Goal: Information Seeking & Learning: Learn about a topic

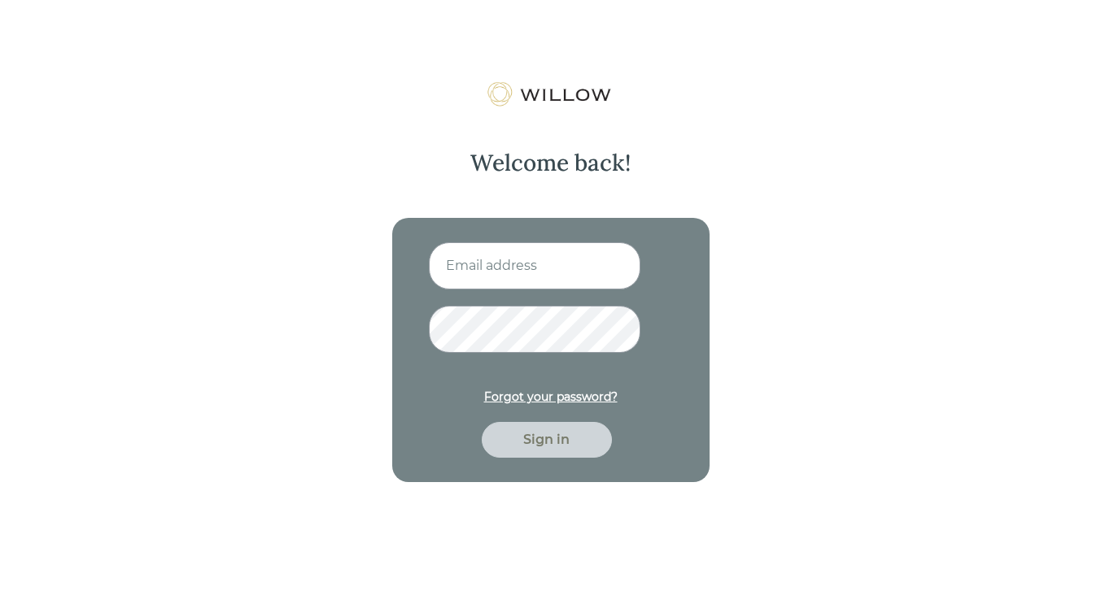
type input "[EMAIL_ADDRESS][DOMAIN_NAME]"
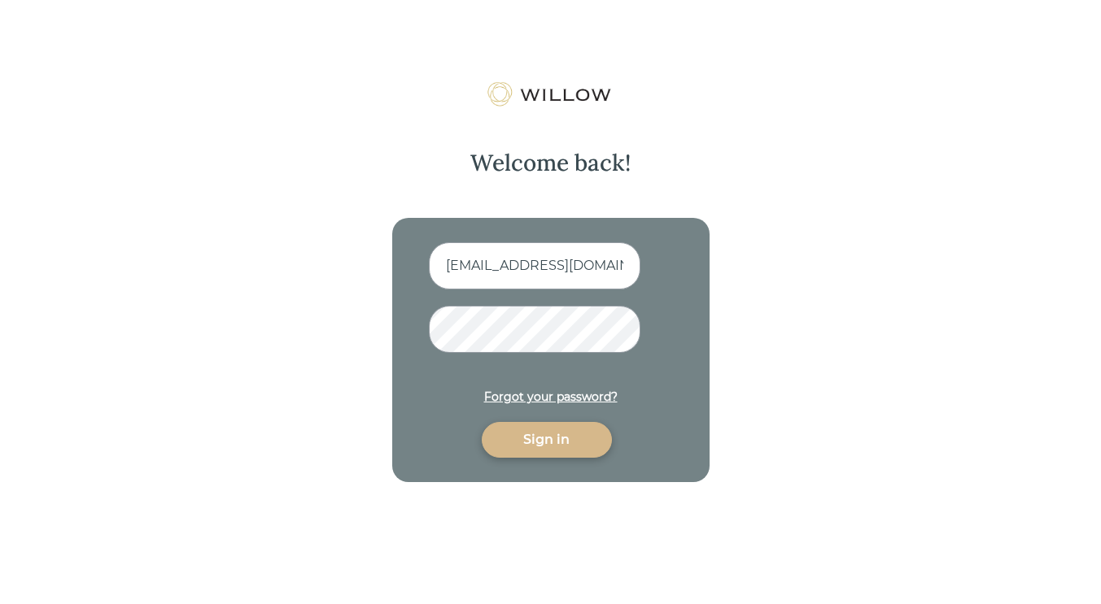
click at [568, 438] on div "Sign in" at bounding box center [546, 440] width 93 height 20
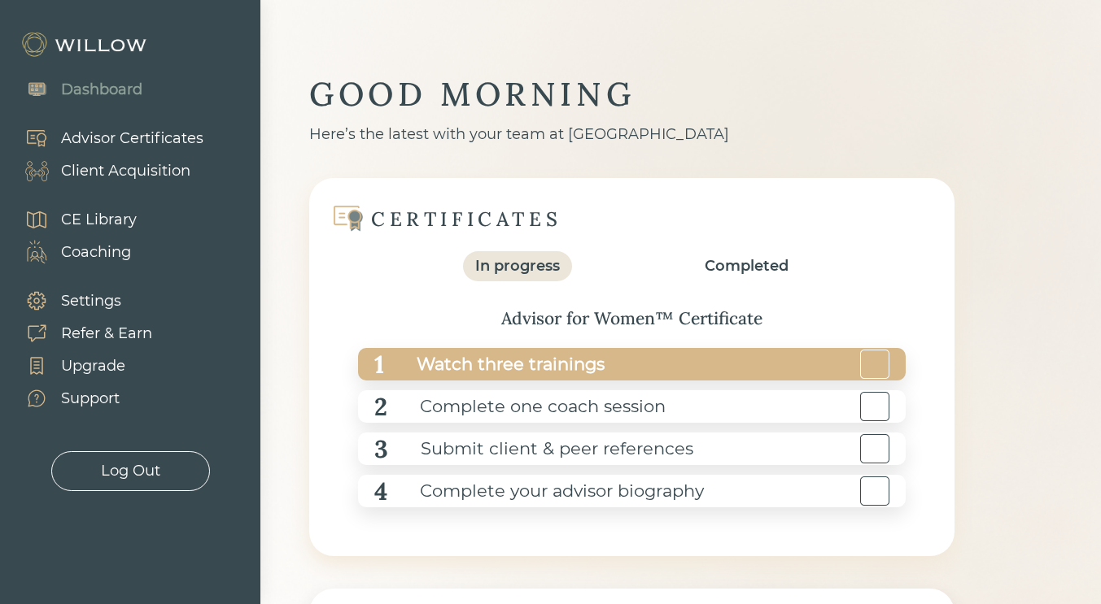
click at [462, 361] on div "Watch three trainings" at bounding box center [494, 365] width 220 height 37
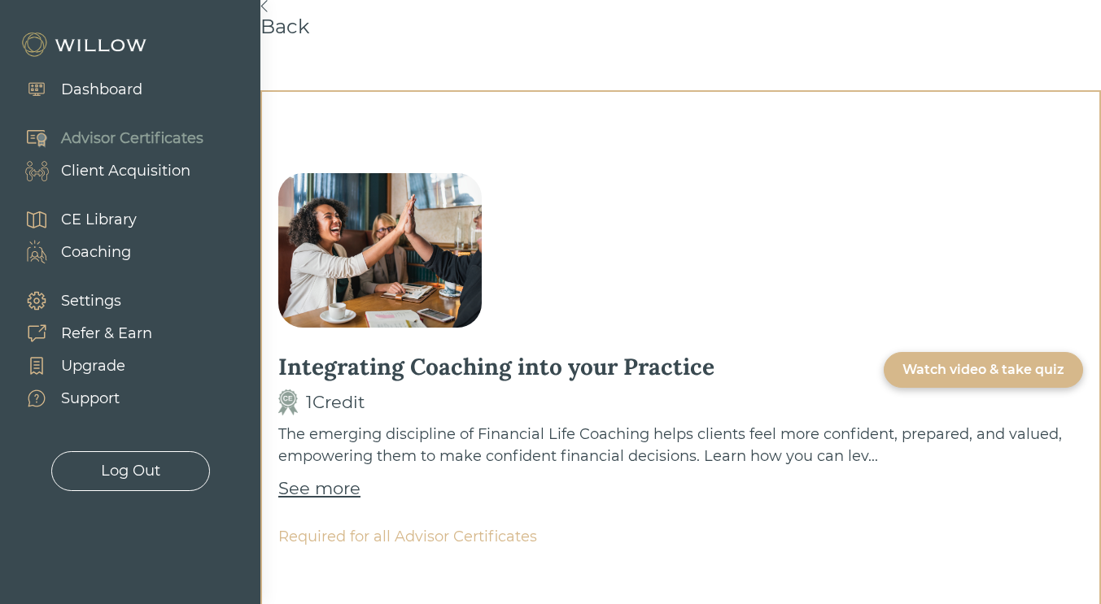
click at [960, 366] on div "Watch video & take quiz" at bounding box center [983, 370] width 162 height 20
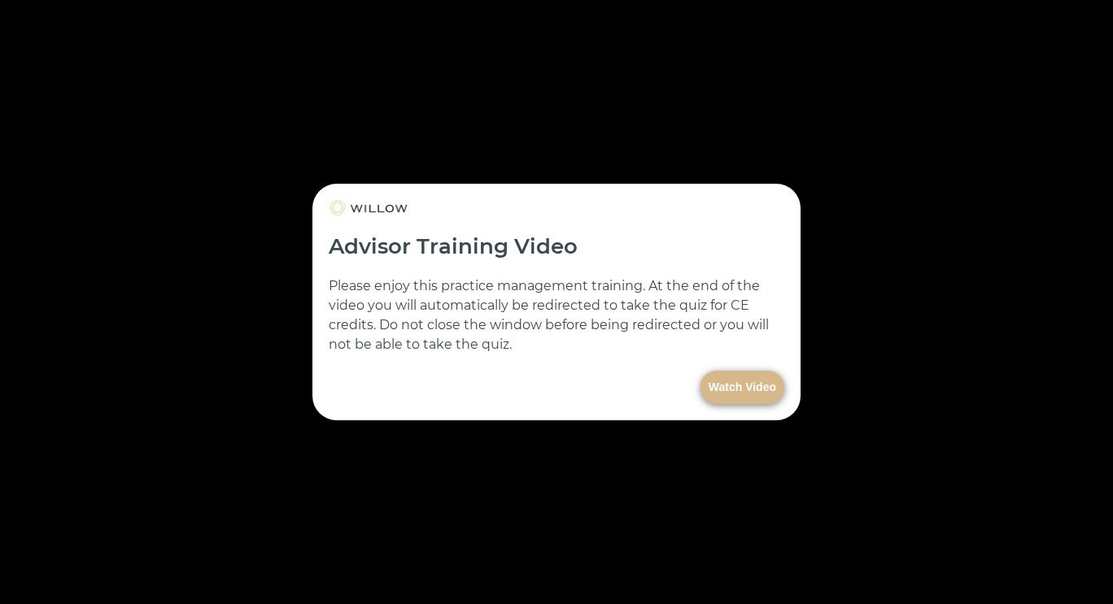
click at [749, 386] on button "Watch Video" at bounding box center [742, 387] width 84 height 33
